Goal: Information Seeking & Learning: Check status

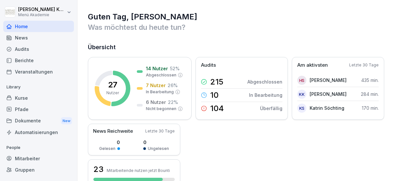
scroll to position [38, 0]
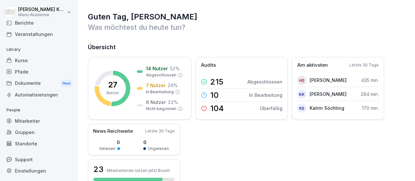
click at [22, 140] on div "Standorte" at bounding box center [38, 143] width 71 height 11
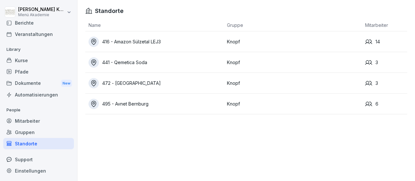
click at [234, 102] on td "Knopf" at bounding box center [293, 104] width 139 height 21
click at [146, 104] on div "495 - Avnet Bernburg" at bounding box center [156, 104] width 135 height 10
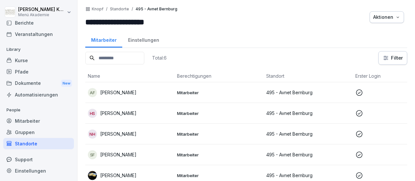
scroll to position [25, 0]
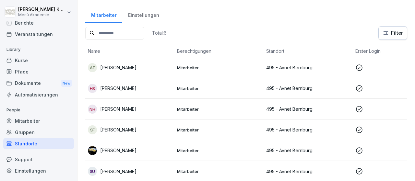
click at [297, 91] on p "495 - Avnet Bernburg" at bounding box center [308, 88] width 84 height 7
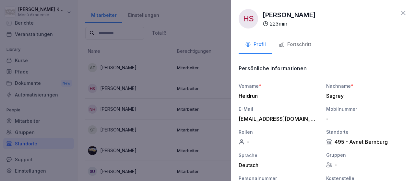
click at [289, 46] on div "Fortschritt" at bounding box center [295, 44] width 32 height 7
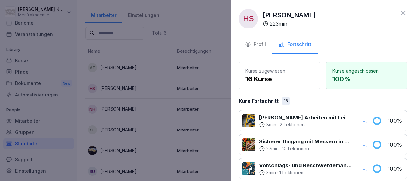
click at [403, 11] on icon at bounding box center [404, 13] width 8 height 8
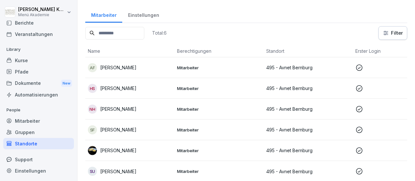
click at [198, 169] on p "Mitarbeiter" at bounding box center [219, 172] width 84 height 6
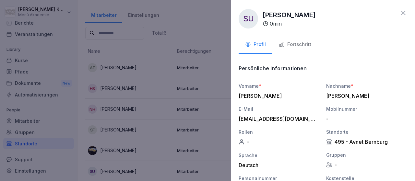
click at [294, 47] on div "Fortschritt" at bounding box center [295, 44] width 32 height 7
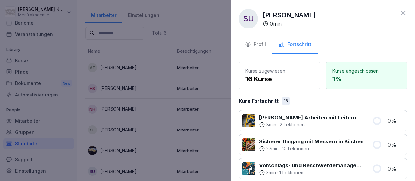
click at [403, 14] on icon at bounding box center [404, 13] width 8 height 8
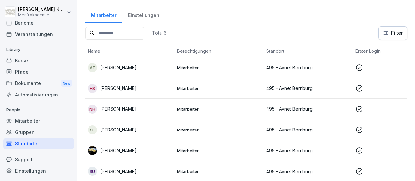
scroll to position [38, 0]
click at [31, 142] on div "Standorte" at bounding box center [38, 143] width 71 height 11
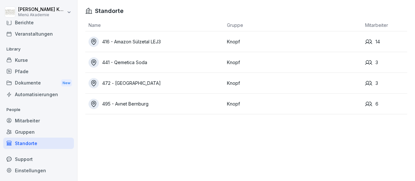
drag, startPoint x: 142, startPoint y: 43, endPoint x: 148, endPoint y: 39, distance: 6.8
click at [143, 42] on div "416 - Amazon Sülzetal LEJ3" at bounding box center [156, 42] width 135 height 10
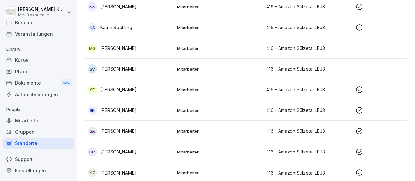
scroll to position [191, 0]
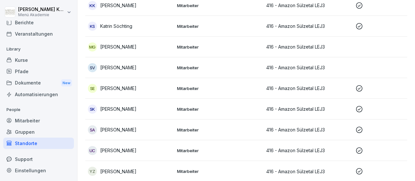
click at [284, 109] on p "416 - Amazon Sülzetal LEJ3" at bounding box center [308, 109] width 84 height 7
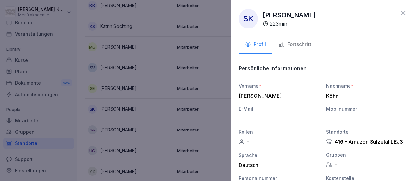
click at [295, 45] on div "Fortschritt" at bounding box center [295, 44] width 32 height 7
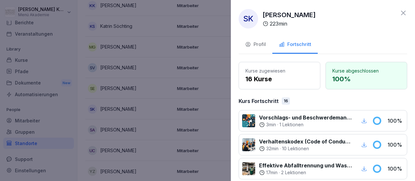
click at [405, 14] on icon at bounding box center [404, 13] width 8 height 8
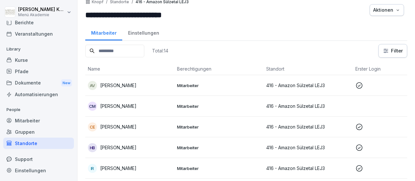
scroll to position [0, 0]
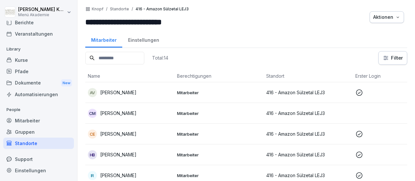
click at [18, 140] on div "Standorte" at bounding box center [38, 143] width 71 height 11
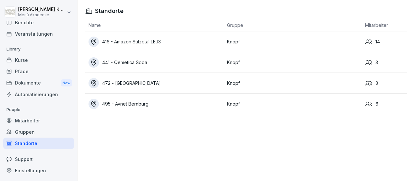
click at [136, 64] on div "441 - Qemetica Soda" at bounding box center [156, 62] width 135 height 10
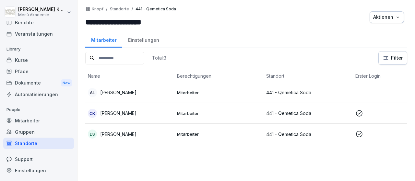
click at [181, 112] on p "Mitarbeiter" at bounding box center [219, 114] width 84 height 6
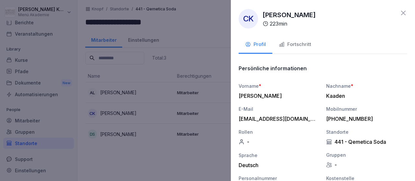
click at [295, 45] on div "Fortschritt" at bounding box center [295, 44] width 32 height 7
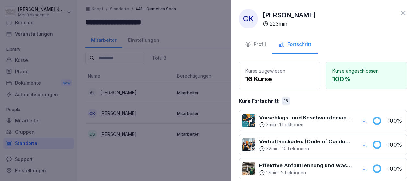
click at [403, 12] on icon at bounding box center [403, 13] width 5 height 5
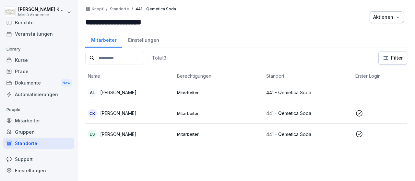
click at [191, 133] on p "Mitarbeiter" at bounding box center [219, 134] width 84 height 6
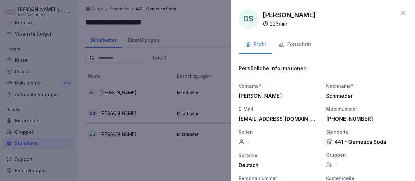
click at [295, 44] on div "Fortschritt" at bounding box center [295, 44] width 32 height 7
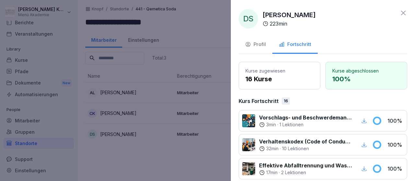
click at [403, 13] on icon at bounding box center [404, 13] width 8 height 8
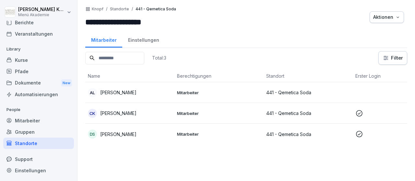
click at [31, 143] on div "Standorte" at bounding box center [38, 143] width 71 height 11
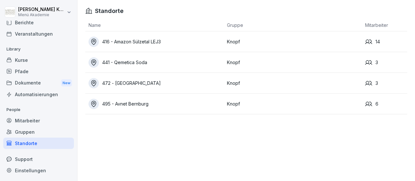
click at [139, 41] on div "416 - Amazon Sülzetal LEJ3" at bounding box center [156, 42] width 135 height 10
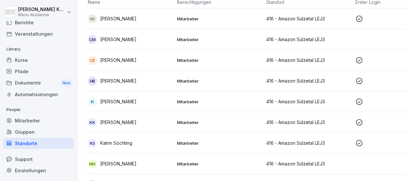
scroll to position [75, 0]
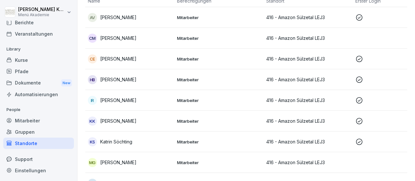
click at [184, 78] on p "Mitarbeiter" at bounding box center [219, 80] width 84 height 6
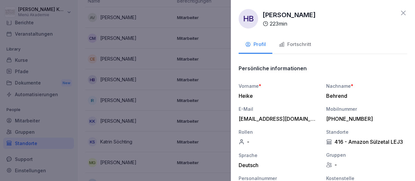
click at [292, 43] on div "Fortschritt" at bounding box center [295, 44] width 32 height 7
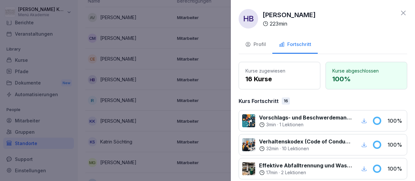
click at [406, 10] on icon at bounding box center [404, 13] width 8 height 8
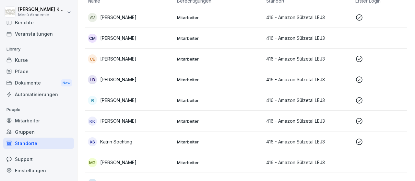
click at [191, 118] on p "Mitarbeiter" at bounding box center [219, 121] width 84 height 6
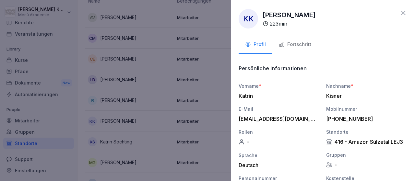
click at [302, 45] on div "Fortschritt" at bounding box center [295, 44] width 32 height 7
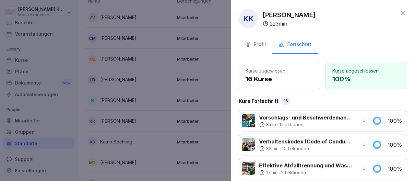
click at [403, 13] on icon at bounding box center [404, 13] width 8 height 8
